Goal: Task Accomplishment & Management: Complete application form

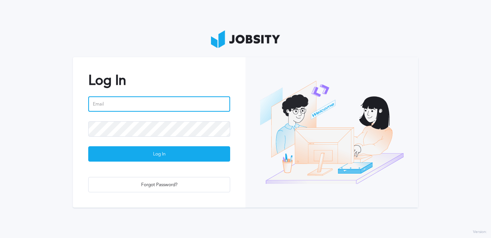
click at [103, 105] on input "email" at bounding box center [159, 103] width 142 height 15
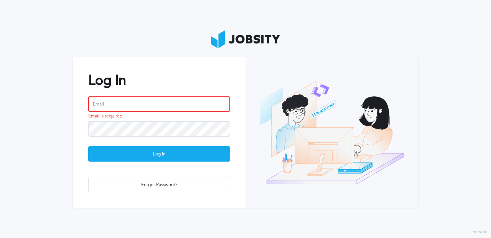
type input "[PERSON_NAME][EMAIL_ADDRESS][DOMAIN_NAME]"
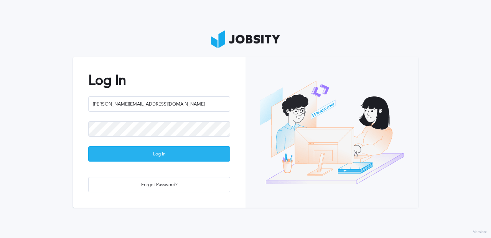
click at [154, 156] on div "Log In" at bounding box center [159, 153] width 141 height 15
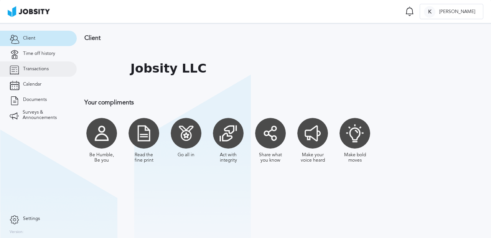
click at [31, 70] on span "Transactions" at bounding box center [36, 68] width 26 height 5
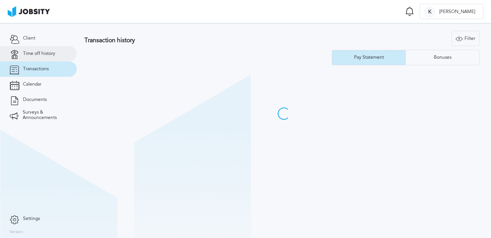
click at [40, 55] on span "Time off history" at bounding box center [39, 53] width 32 height 5
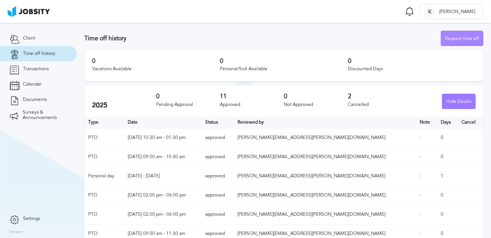
click at [460, 41] on div "Request time off" at bounding box center [462, 38] width 42 height 15
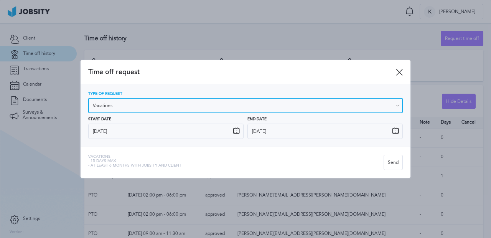
click at [189, 107] on input "Vacations" at bounding box center [245, 105] width 314 height 15
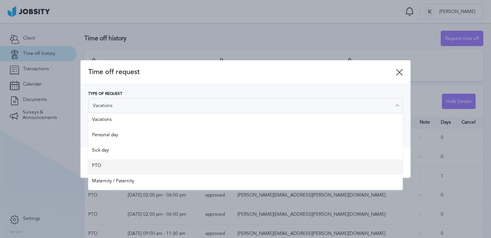
type input "PTO"
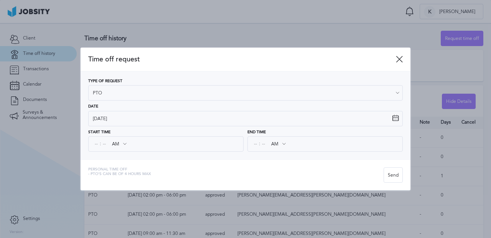
click at [136, 164] on div "Time off request Type of Request PTO Vacations Personal day Sick day PTO Matern…" at bounding box center [245, 119] width 330 height 143
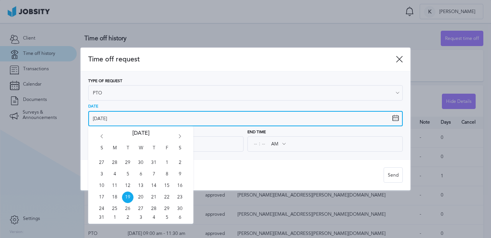
click at [123, 121] on input "[DATE]" at bounding box center [245, 118] width 314 height 15
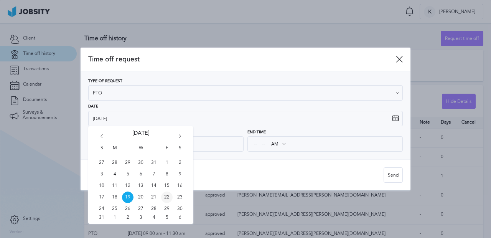
click at [164, 194] on span "22" at bounding box center [166, 196] width 11 height 11
type input "[DATE]"
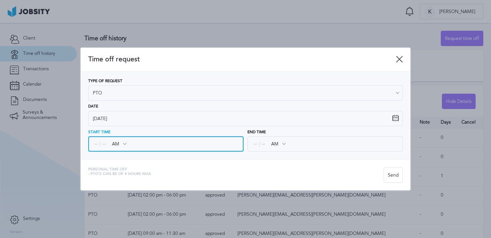
click at [96, 143] on input at bounding box center [96, 144] width 7 height 14
type input "09"
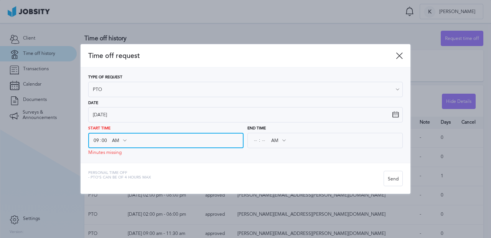
type input "00"
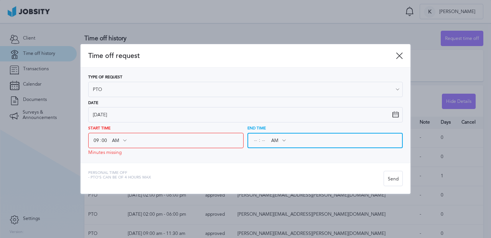
click at [254, 140] on input at bounding box center [255, 140] width 7 height 14
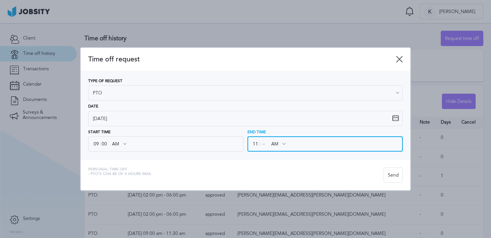
type input "11"
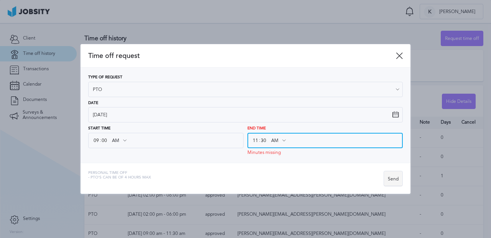
type input "30"
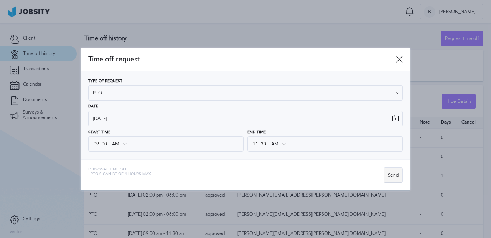
click at [395, 180] on div "Send" at bounding box center [393, 174] width 18 height 15
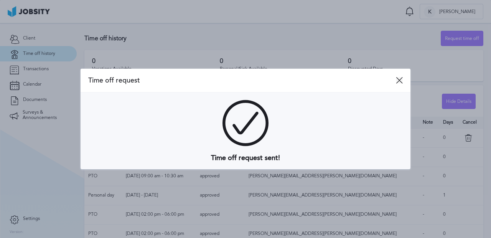
click at [400, 82] on icon at bounding box center [398, 80] width 7 height 7
